Goal: Navigation & Orientation: Find specific page/section

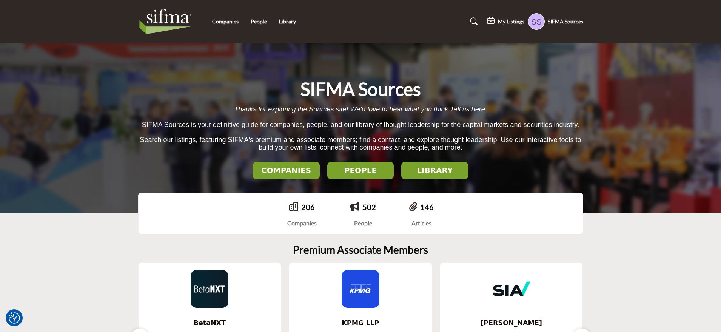
click at [290, 164] on button "COMPANIES" at bounding box center [286, 171] width 67 height 18
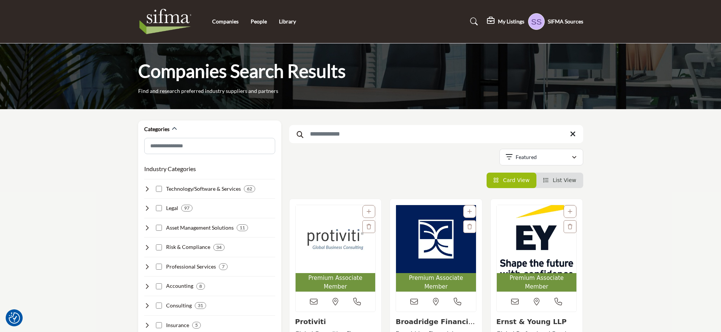
click at [337, 254] on img "Open Listing in new tab" at bounding box center [335, 239] width 80 height 68
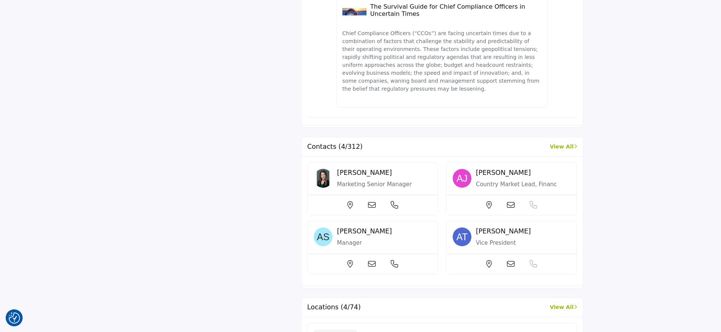
scroll to position [640, 0]
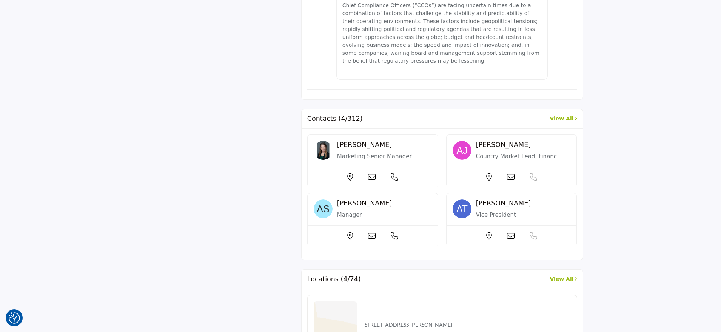
click at [663, 170] on section "About Industry Categories Risk & Compliance ," at bounding box center [360, 67] width 721 height 983
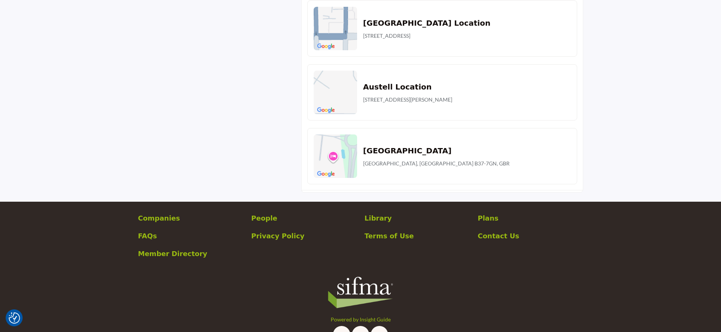
scroll to position [1003, 0]
